Goal: Navigation & Orientation: Find specific page/section

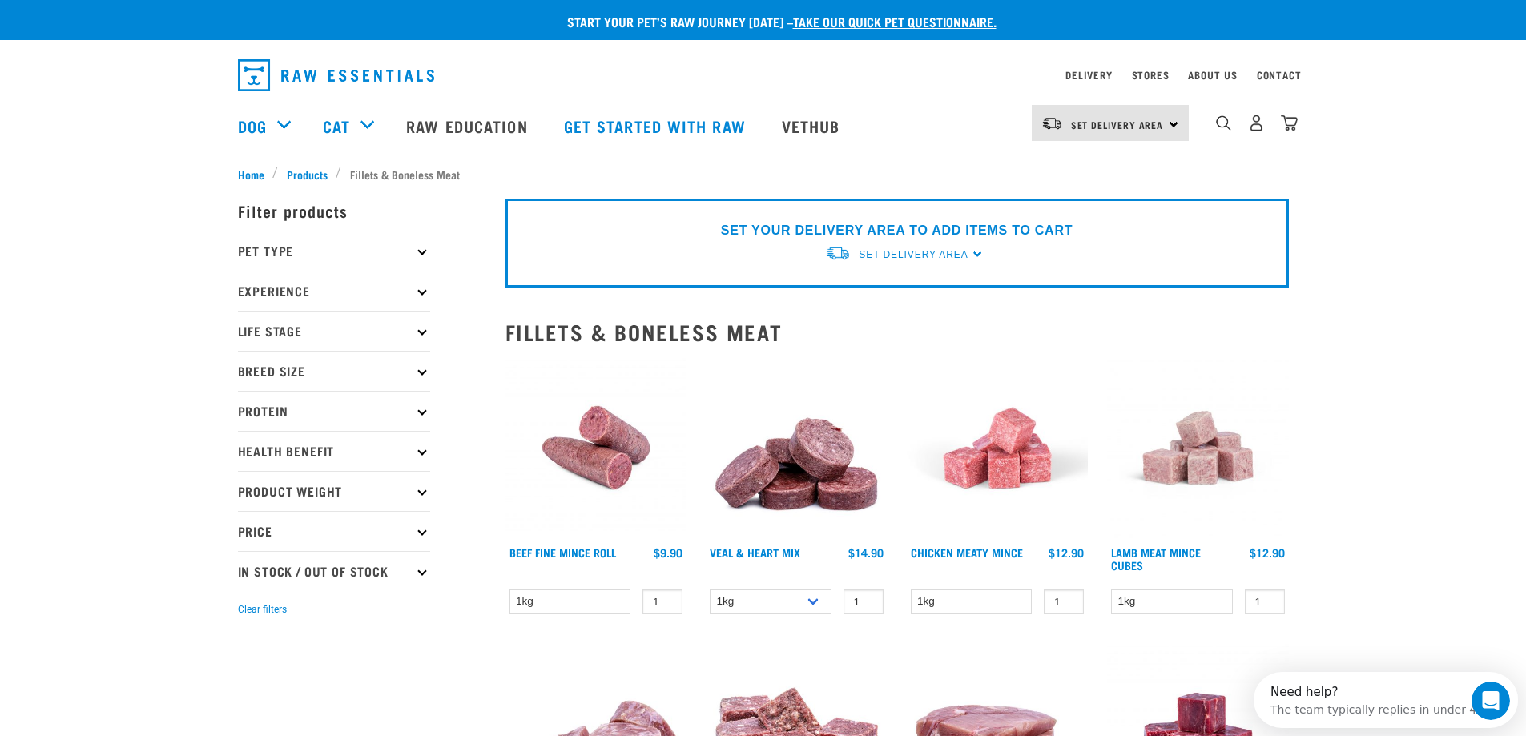
click at [1177, 124] on div "Set Delivery Area North Island South Island" at bounding box center [1110, 123] width 157 height 36
click at [1131, 167] on link "[GEOGRAPHIC_DATA]" at bounding box center [1109, 168] width 154 height 35
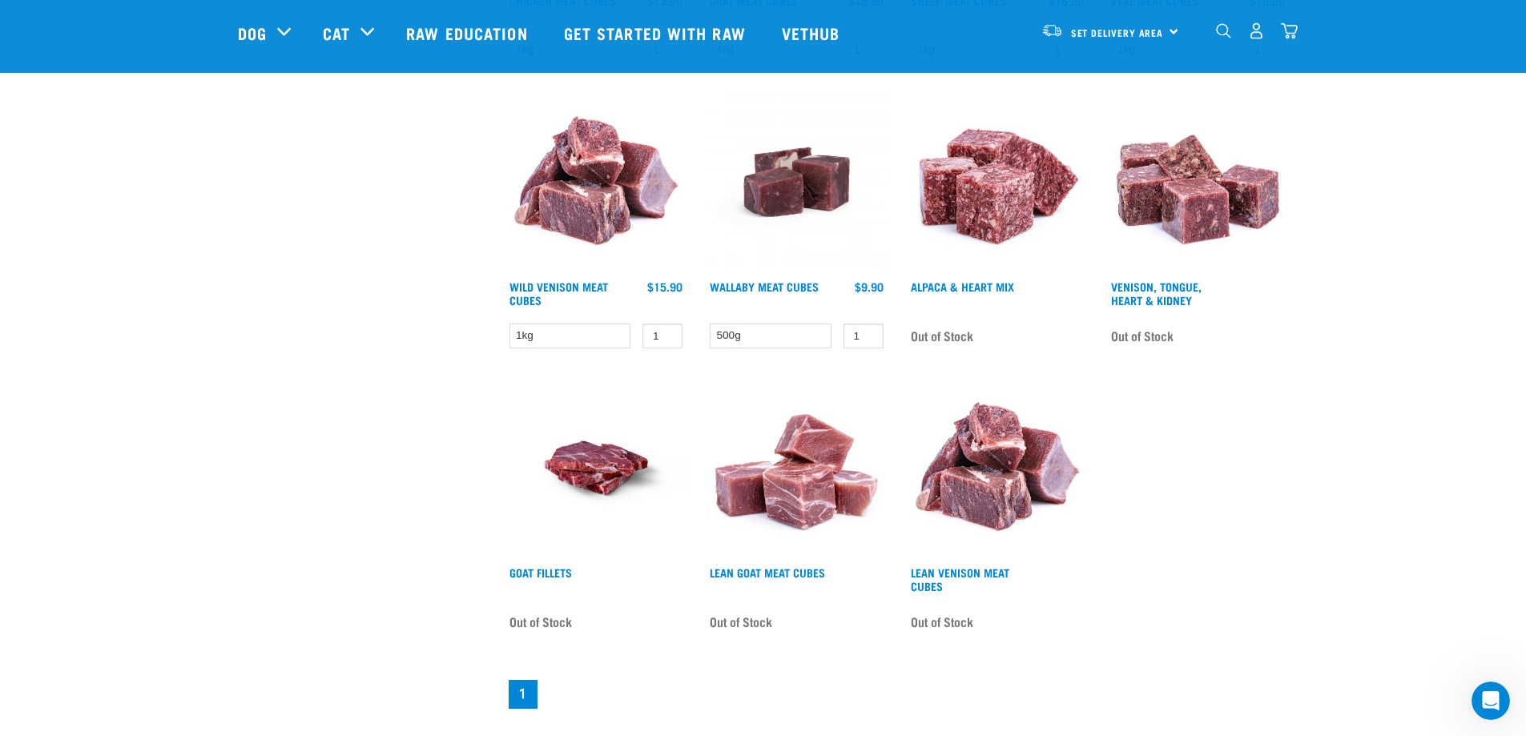
scroll to position [1584, 0]
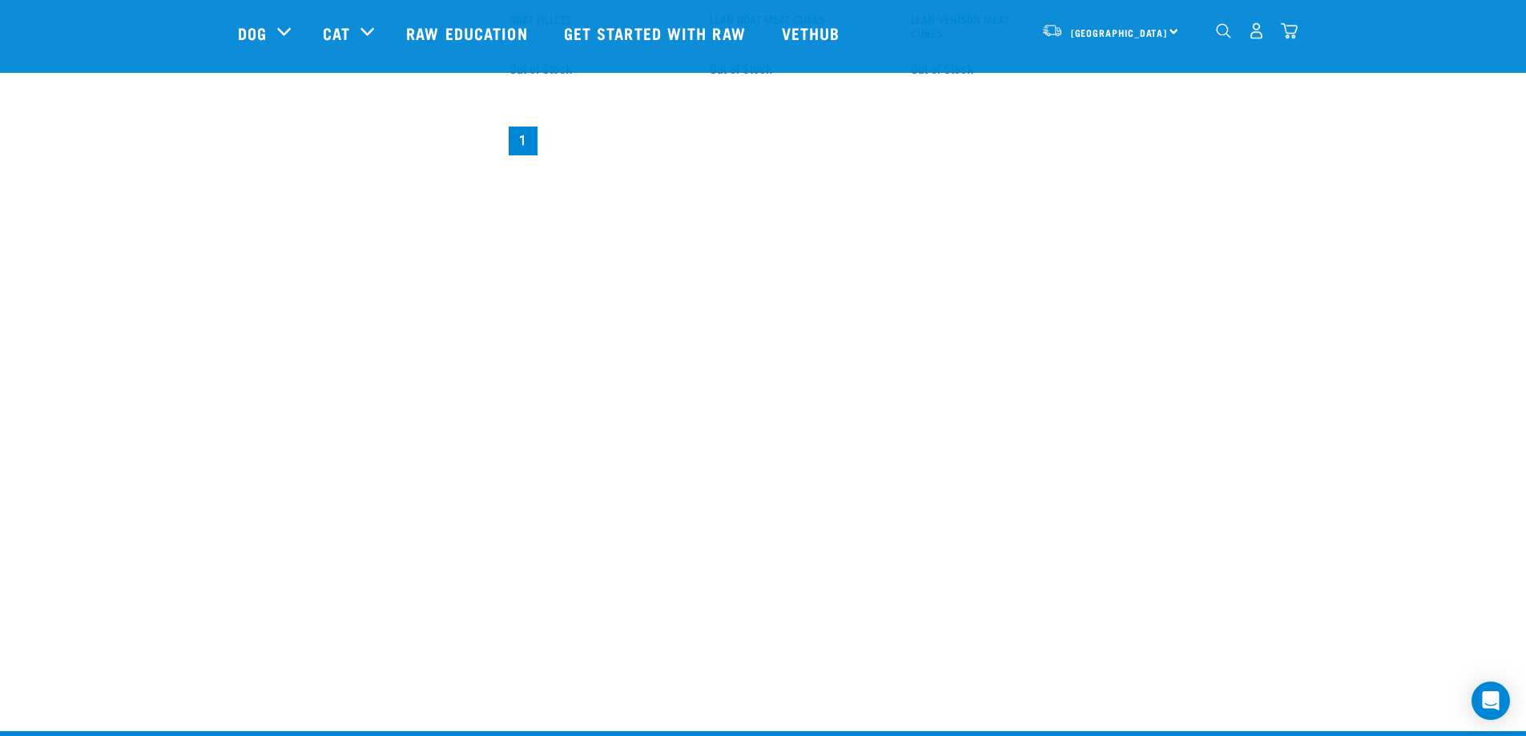
scroll to position [2023, 0]
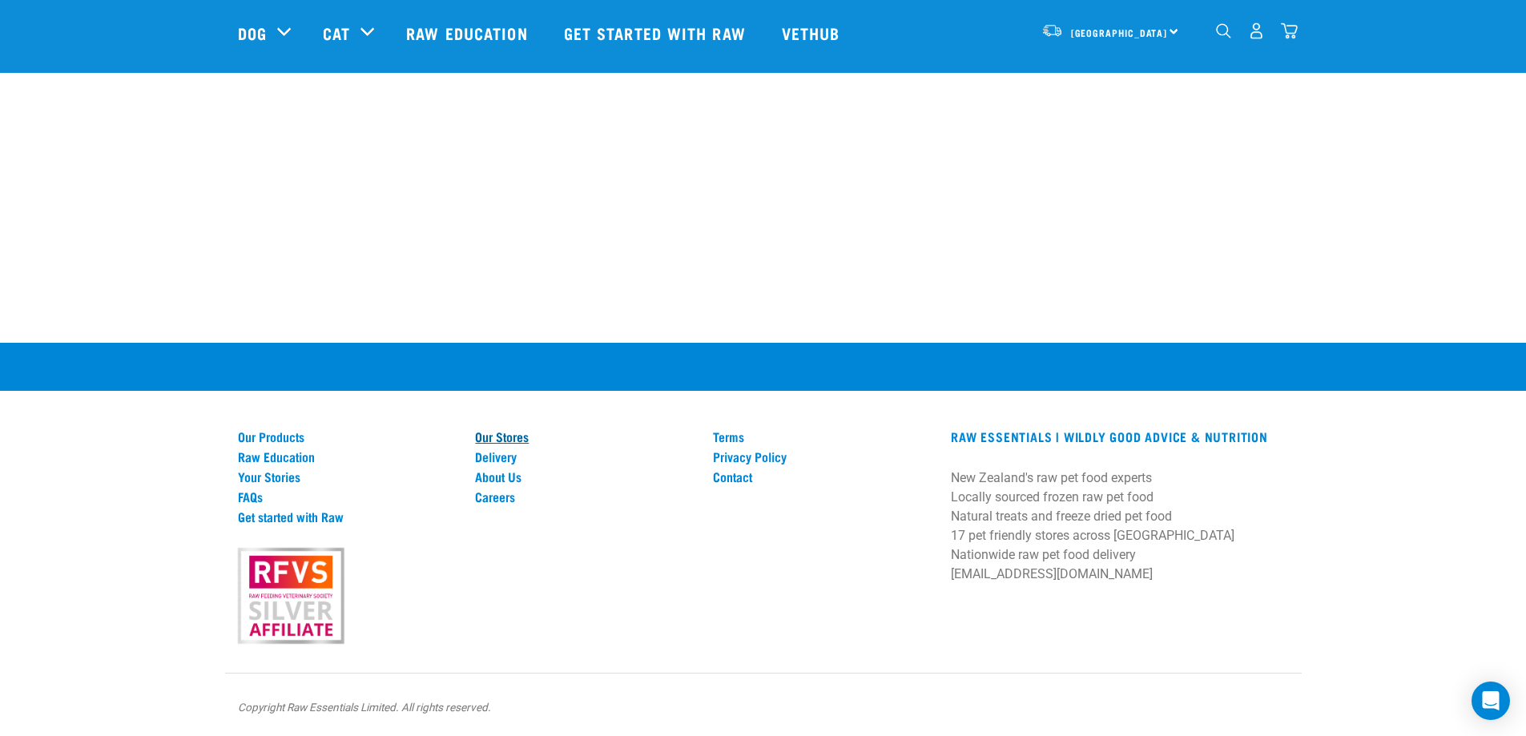
click at [505, 431] on link "Our Stores" at bounding box center [584, 436] width 219 height 14
click at [506, 437] on link "Our Stores" at bounding box center [584, 436] width 219 height 14
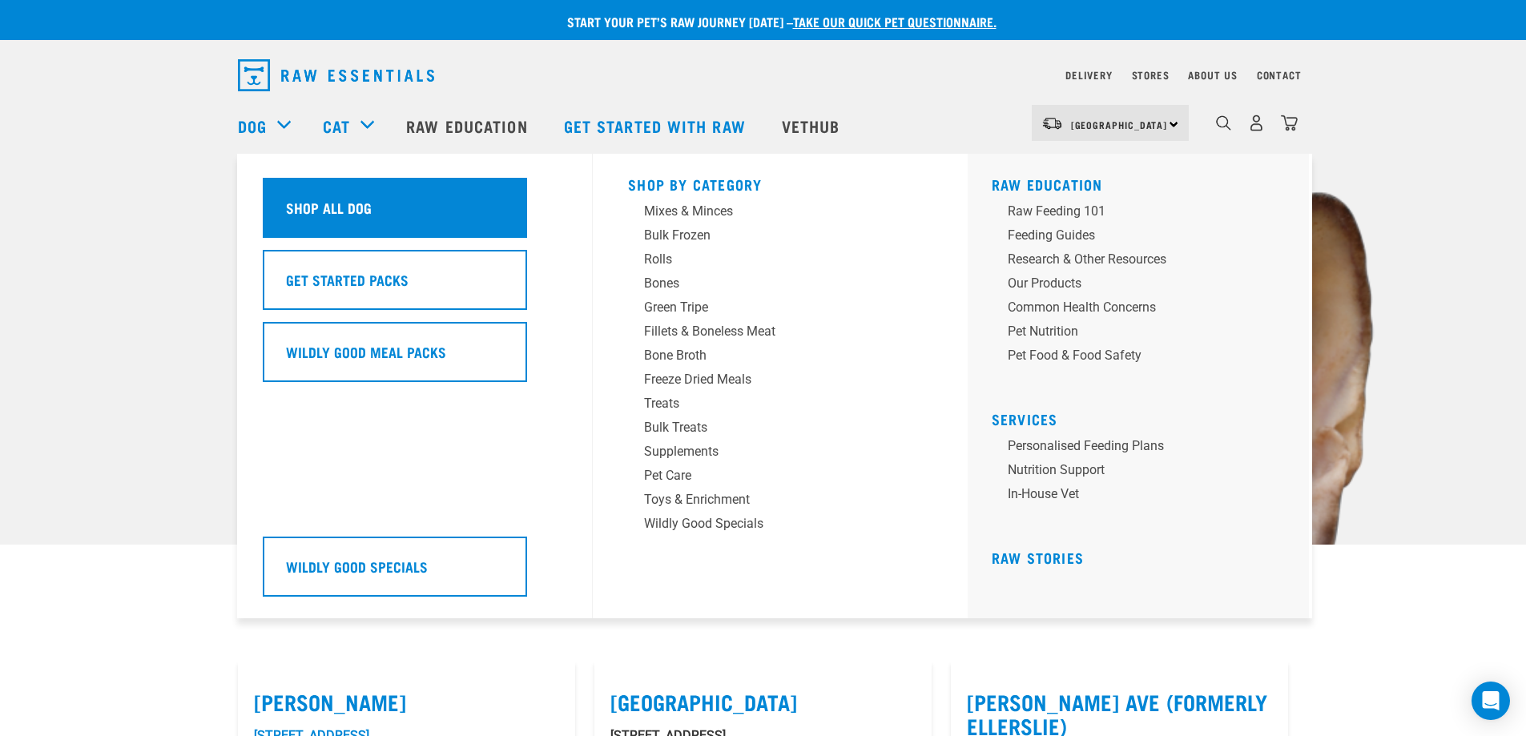
click at [340, 207] on h5 "Shop All Dog" at bounding box center [329, 207] width 86 height 21
